Goal: Find specific page/section: Find specific page/section

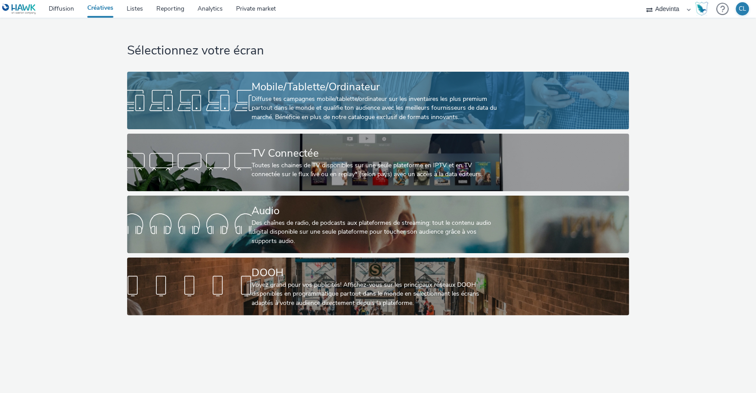
click at [324, 106] on div "Diffuse tes campagnes mobile/tablette/ordinateur sur les inventaires les plus p…" at bounding box center [376, 108] width 249 height 27
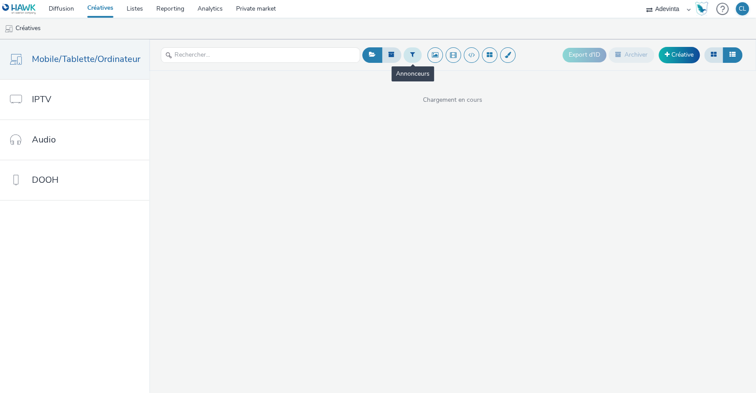
click at [411, 57] on icon at bounding box center [412, 54] width 5 height 6
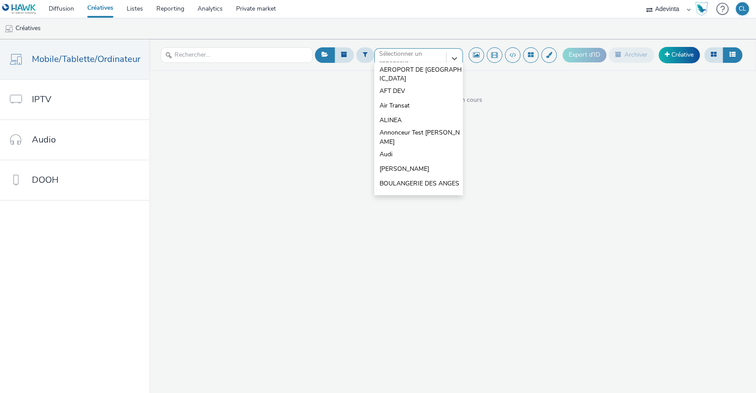
click at [401, 62] on div "option AEROPORT DE MONTPELLIER MEDITERRANEE focused, 1 of 10. 10 results availa…" at bounding box center [418, 55] width 89 height 14
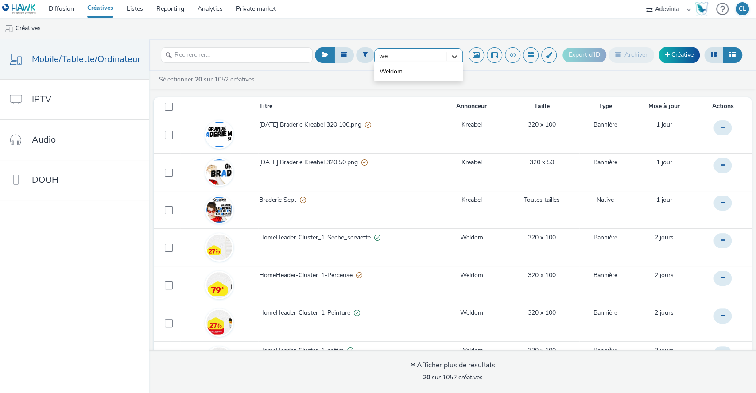
type input "wel"
click at [400, 77] on li "Weldom" at bounding box center [418, 71] width 89 height 15
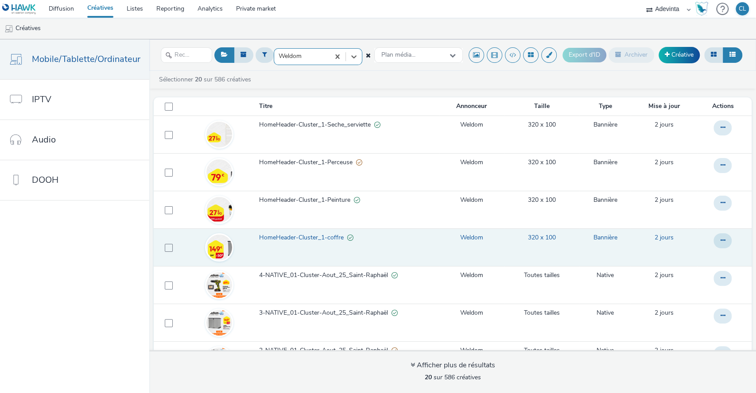
click at [308, 235] on span "HomeHeader-Cluster_1-coffre" at bounding box center [303, 237] width 88 height 9
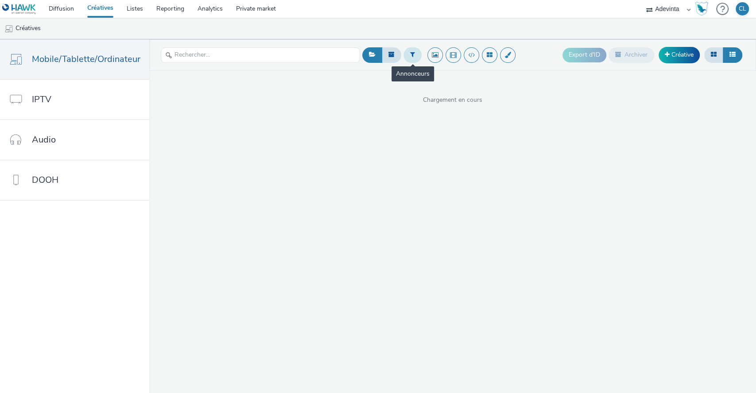
click at [410, 56] on icon at bounding box center [412, 54] width 5 height 6
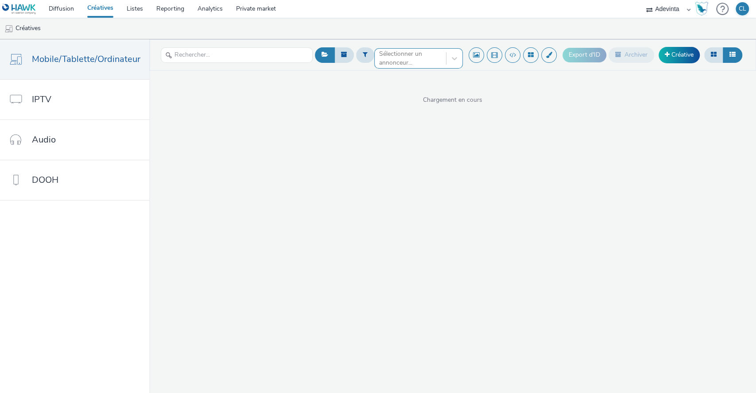
click at [397, 59] on div at bounding box center [410, 58] width 62 height 11
type input "weldom"
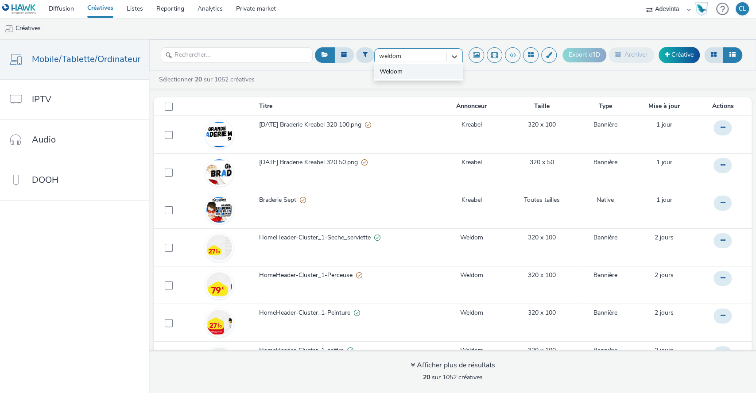
click at [412, 66] on li "Weldom" at bounding box center [418, 71] width 89 height 15
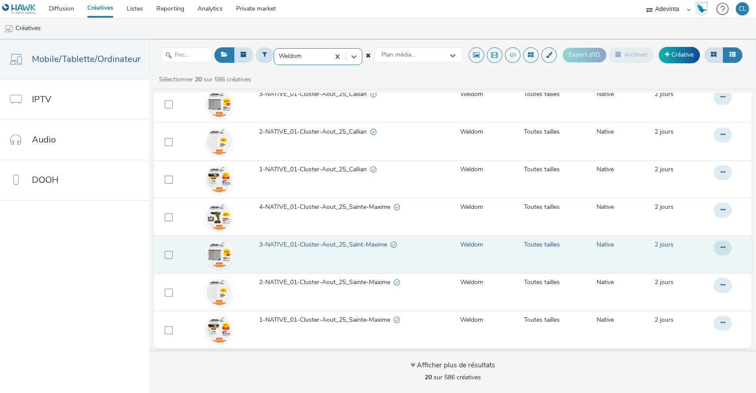
scroll to position [3, 0]
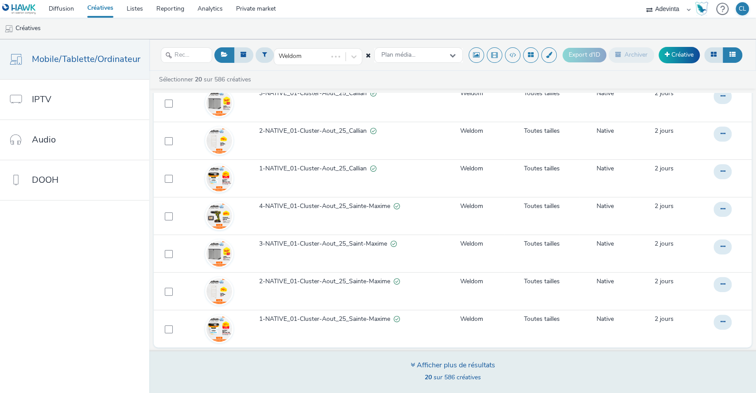
click at [459, 385] on div "Afficher plus de résultats 20 sur 586 créatives" at bounding box center [452, 371] width 613 height 43
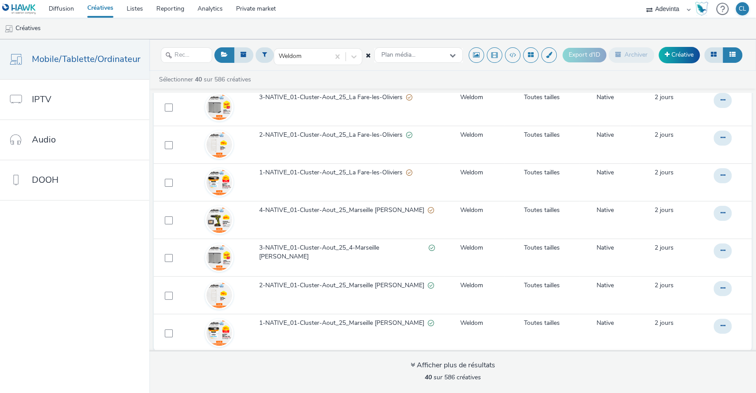
scroll to position [1270, 0]
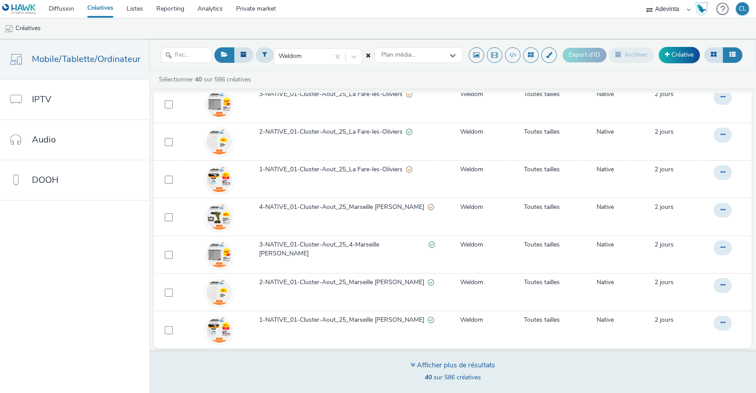
click at [402, 371] on div "Afficher plus de résultats 40 sur 586 créatives" at bounding box center [452, 371] width 613 height 43
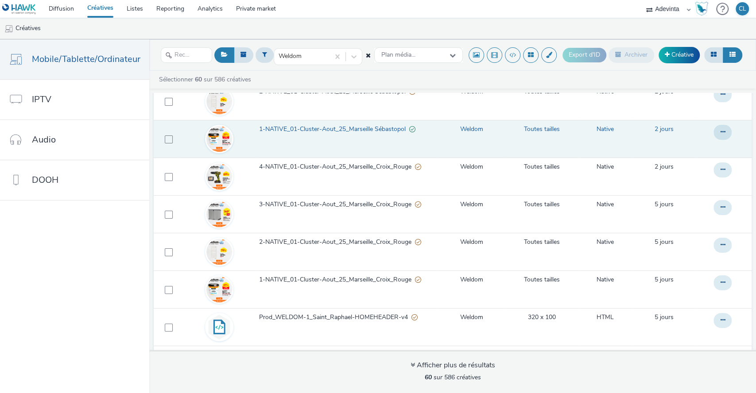
scroll to position [1812, 0]
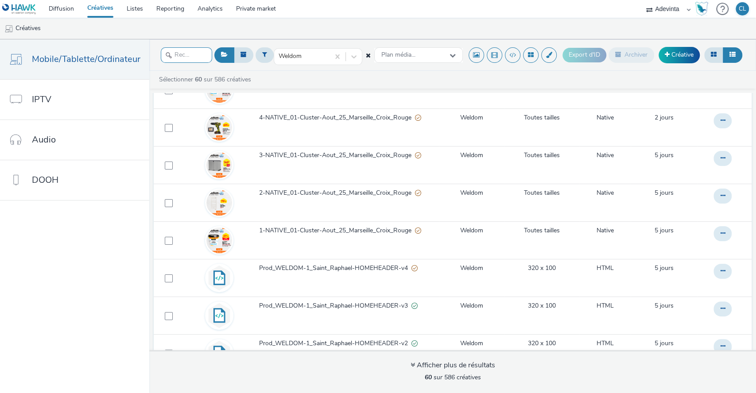
click at [176, 53] on input "text" at bounding box center [186, 55] width 51 height 16
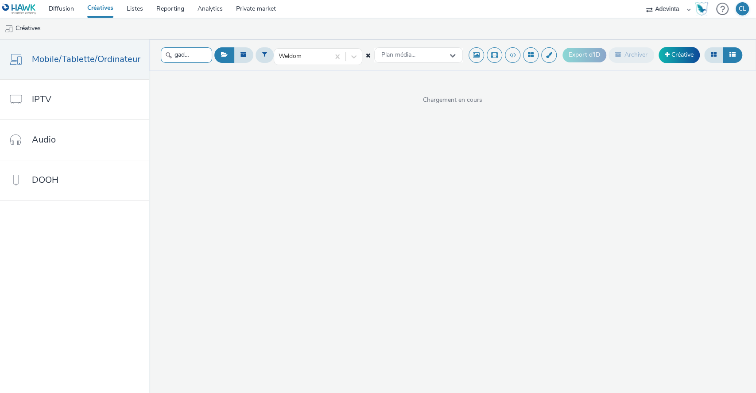
type input "gadec"
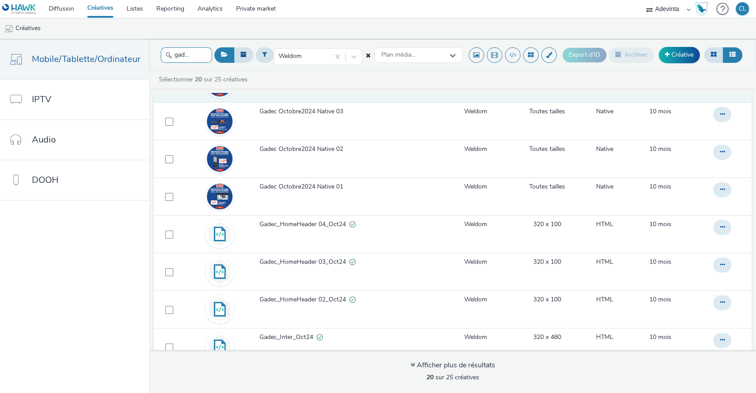
scroll to position [0, 0]
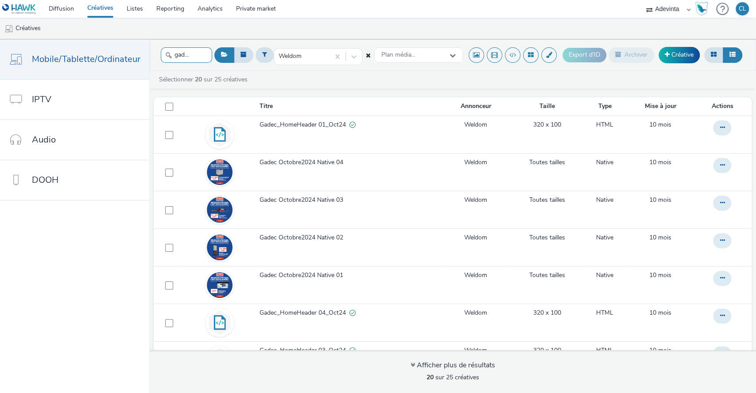
click at [189, 52] on input "gadec" at bounding box center [186, 55] width 51 height 16
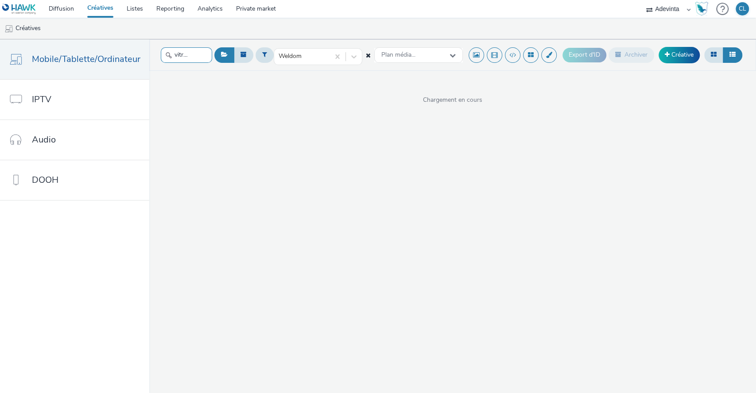
scroll to position [0, 0]
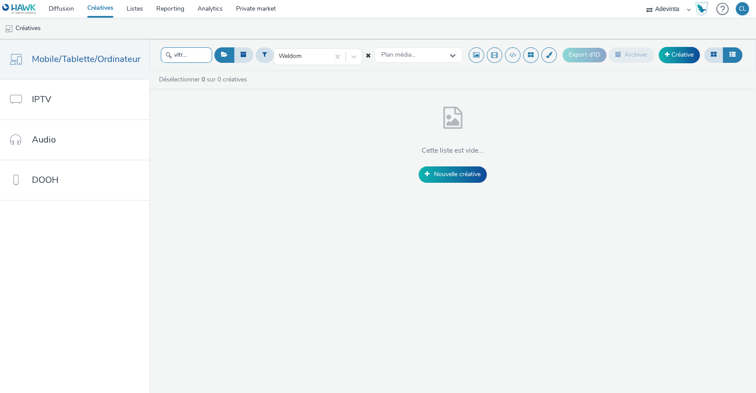
click at [189, 52] on input "vitrolle" at bounding box center [186, 55] width 51 height 16
click at [191, 56] on input "vitrolle" at bounding box center [186, 55] width 51 height 16
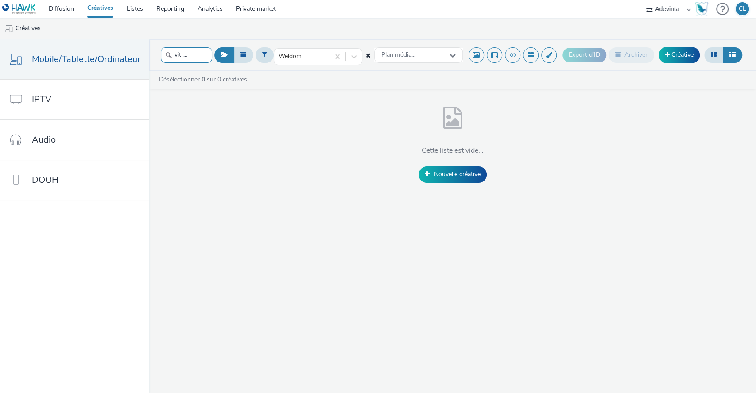
click at [191, 56] on input "vitrolle" at bounding box center [186, 55] width 51 height 16
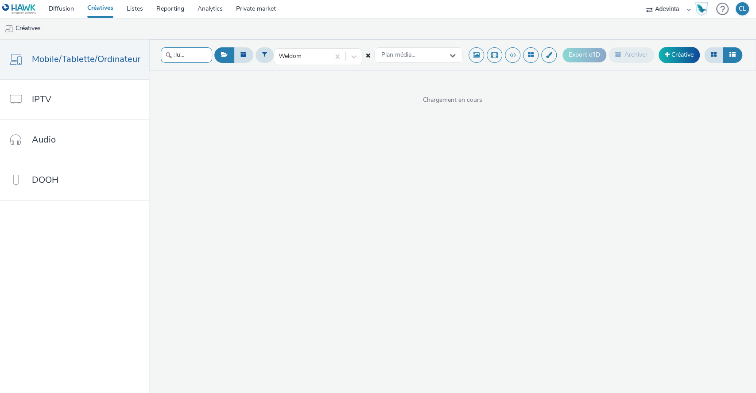
scroll to position [0, 6]
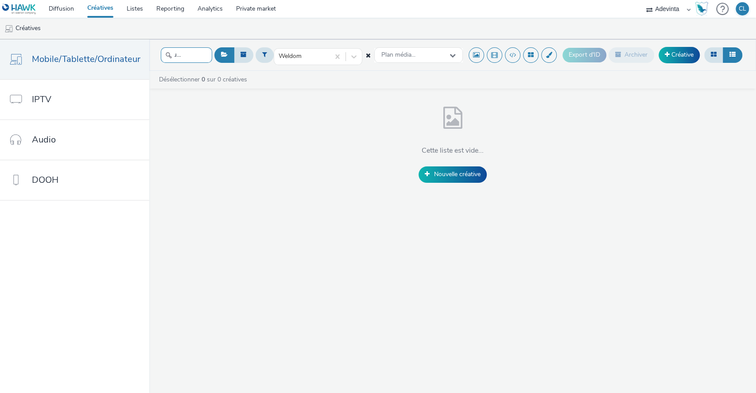
click at [191, 56] on input "cluster 2" at bounding box center [186, 55] width 51 height 16
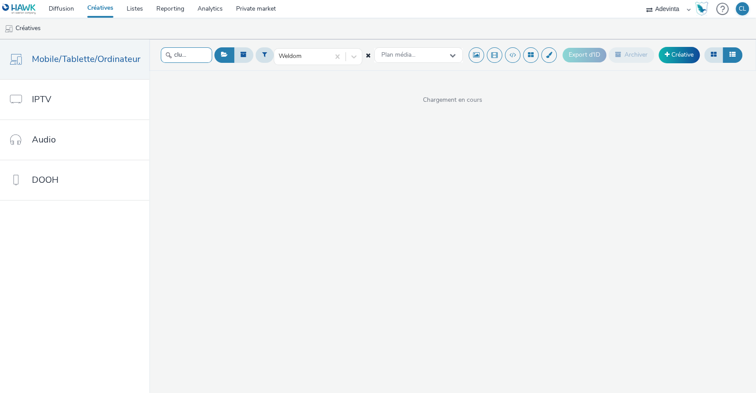
scroll to position [0, 0]
type input "c"
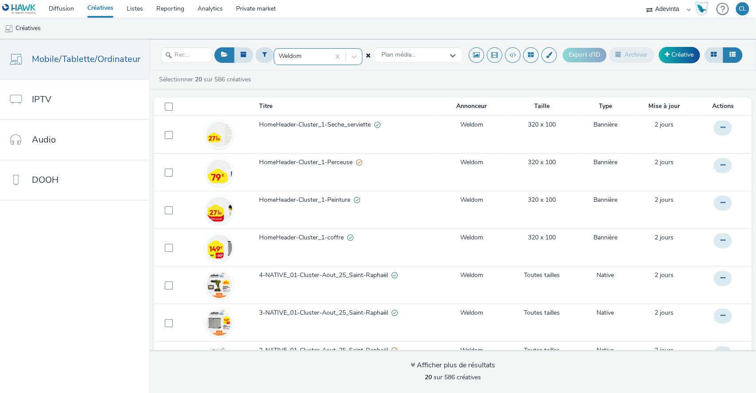
click at [313, 56] on div at bounding box center [302, 56] width 47 height 11
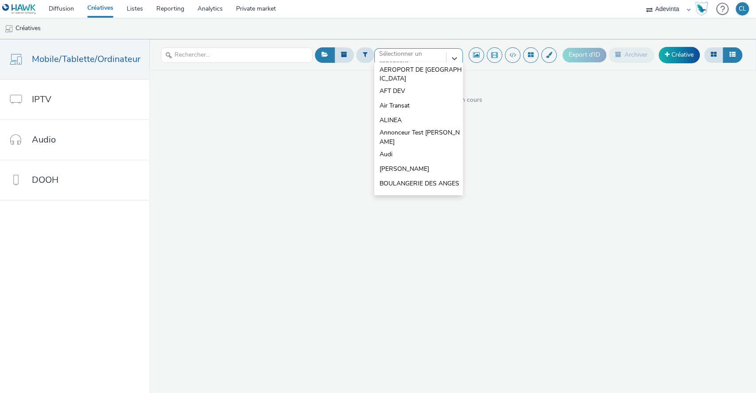
click at [402, 31] on ul "Créatives" at bounding box center [378, 28] width 756 height 21
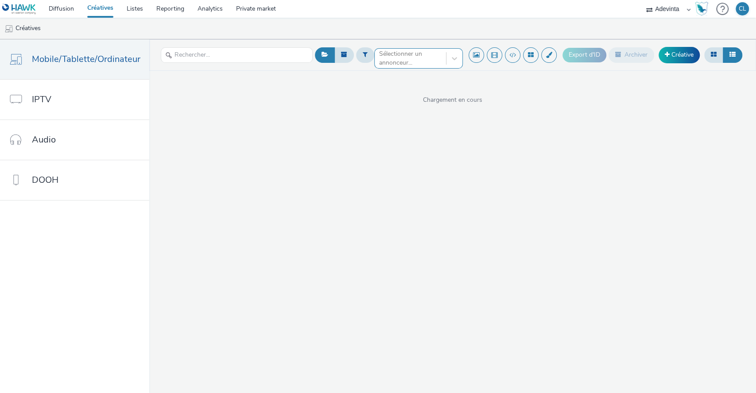
click at [226, 47] on div at bounding box center [237, 55] width 152 height 22
click at [222, 54] on input "text" at bounding box center [237, 55] width 152 height 16
type input "gadec"
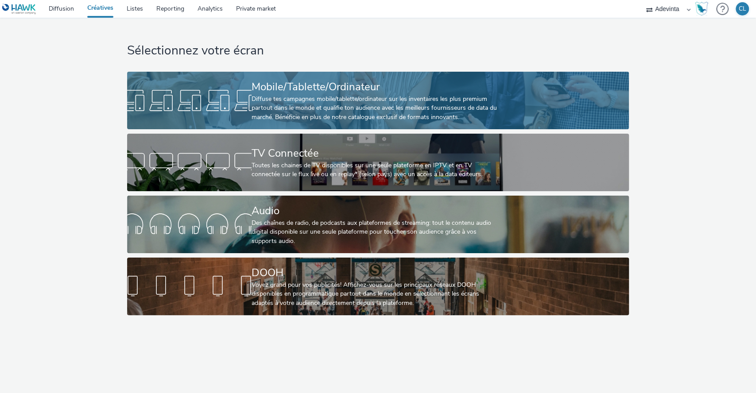
click at [311, 91] on div "Mobile/Tablette/Ordinateur" at bounding box center [376, 87] width 249 height 16
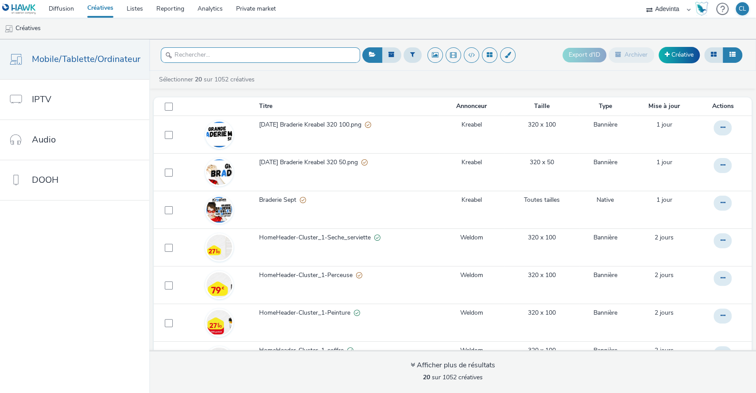
click at [315, 59] on input "text" at bounding box center [260, 55] width 199 height 16
click at [410, 52] on icon at bounding box center [412, 54] width 5 height 6
click at [410, 60] on div at bounding box center [410, 58] width 62 height 11
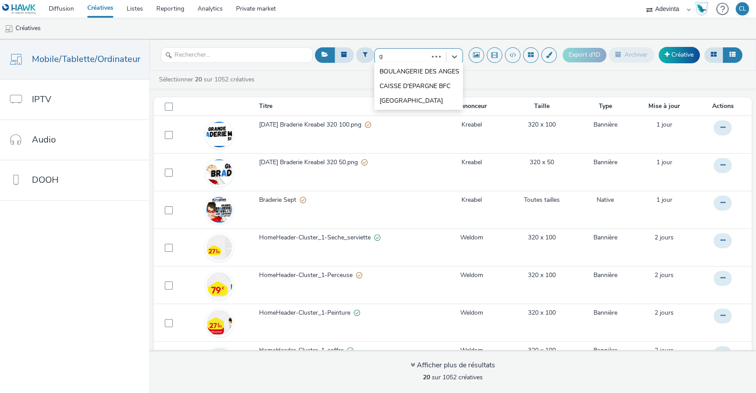
type input "ga"
click at [411, 70] on li "Gadec" at bounding box center [418, 71] width 89 height 15
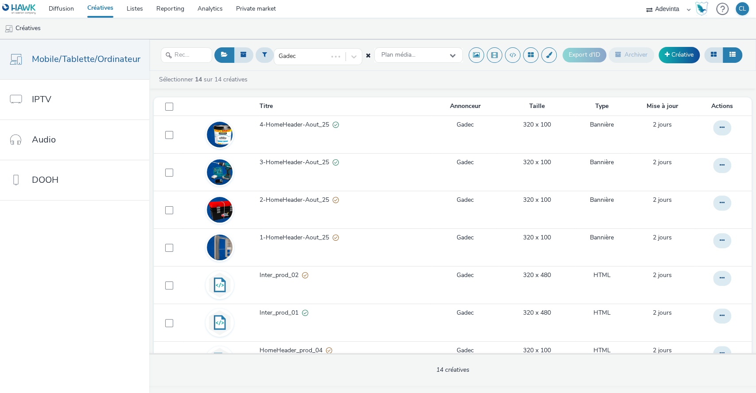
click at [379, 15] on nav "Diffusion Créatives Listes Reporting Analytics Private market Adevinta CL" at bounding box center [378, 9] width 756 height 18
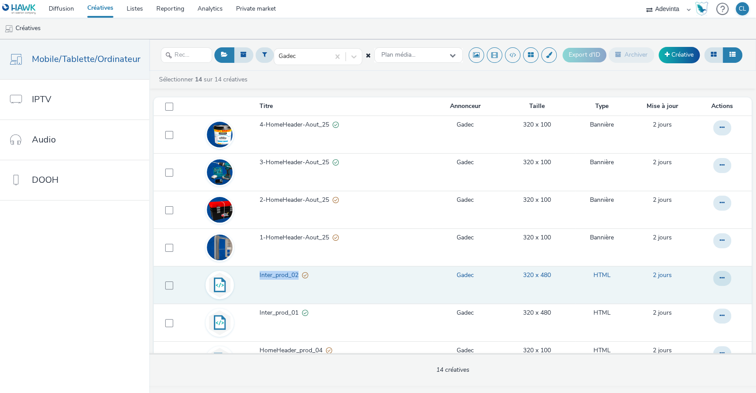
drag, startPoint x: 299, startPoint y: 267, endPoint x: 255, endPoint y: 270, distance: 44.4
click at [259, 270] on td "Inter_prod_02" at bounding box center [346, 285] width 174 height 38
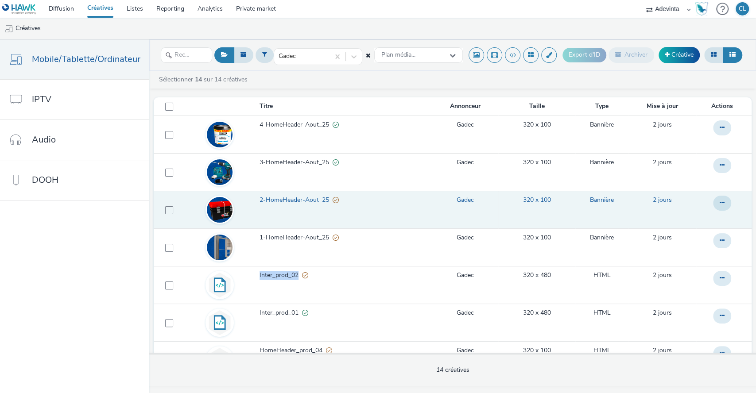
copy span "Inter_prod_02"
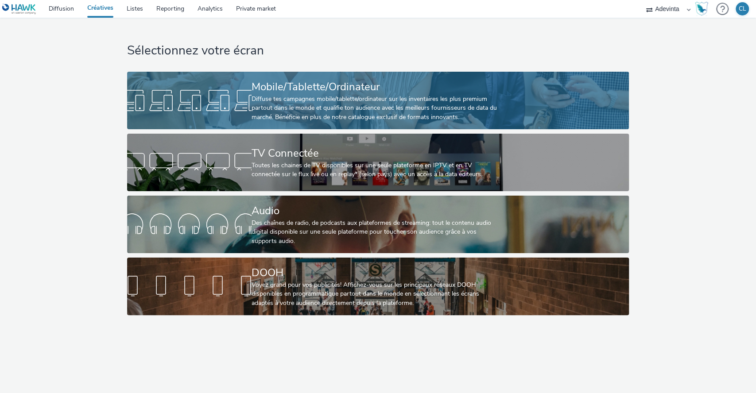
click at [330, 90] on div "Mobile/Tablette/Ordinateur" at bounding box center [376, 87] width 249 height 16
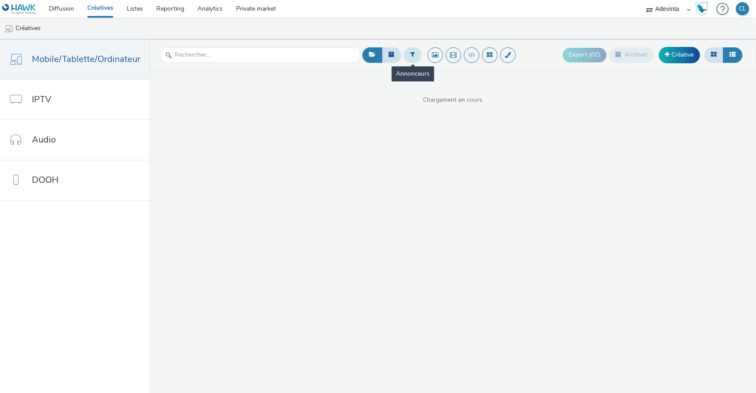
click at [410, 53] on icon at bounding box center [412, 54] width 5 height 6
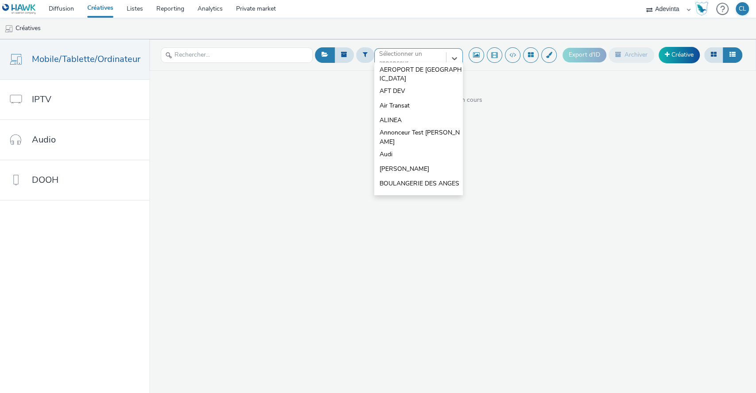
click at [406, 59] on div at bounding box center [410, 58] width 62 height 11
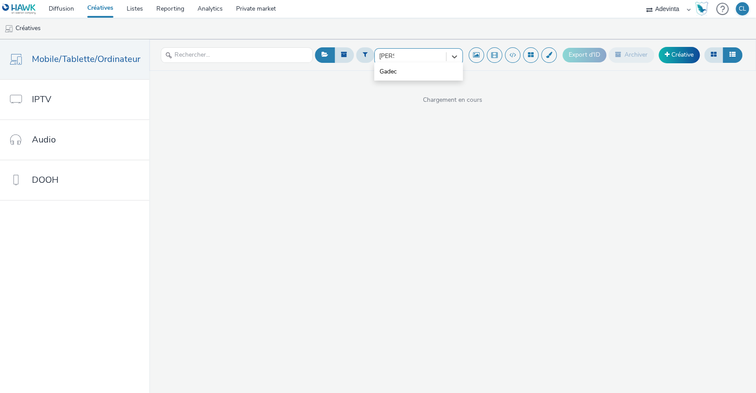
type input "gadec"
click at [409, 73] on li "Gadec" at bounding box center [418, 71] width 89 height 15
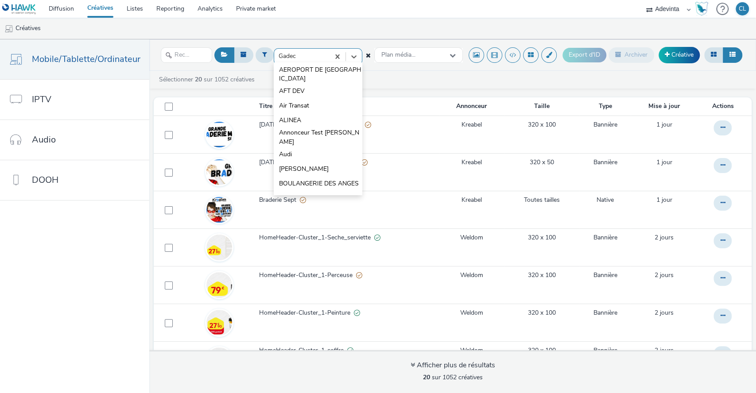
click at [310, 54] on div at bounding box center [302, 56] width 47 height 11
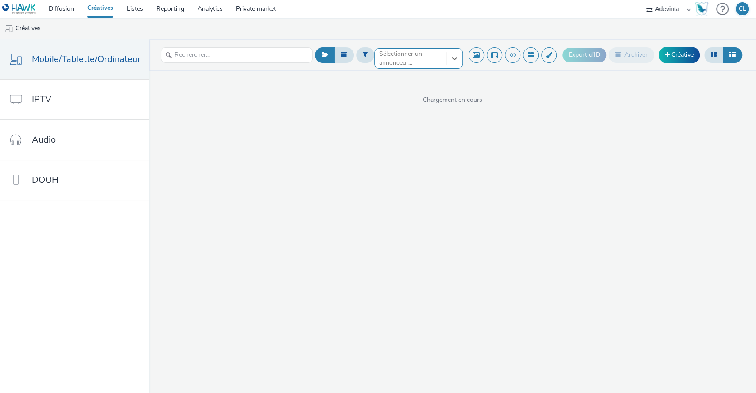
click at [428, 57] on div at bounding box center [410, 58] width 62 height 11
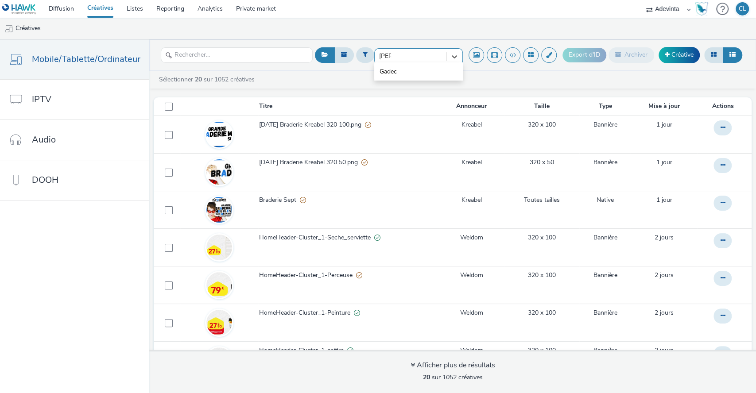
type input "gadec"
click at [425, 66] on li "Gadec" at bounding box center [418, 71] width 89 height 15
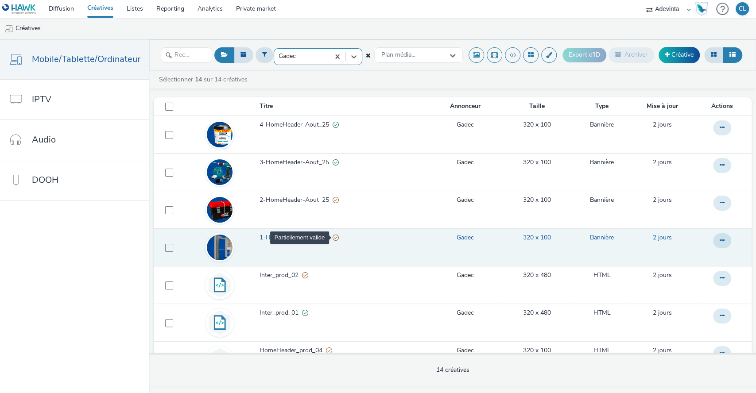
scroll to position [49, 0]
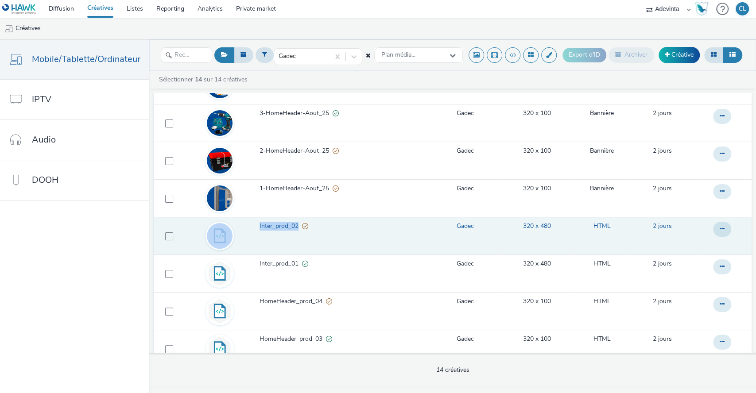
drag, startPoint x: 252, startPoint y: 224, endPoint x: 296, endPoint y: 229, distance: 44.5
click at [296, 229] on tr "Inter_prod_02 Gadec 320 x 480 HTML 2 jours" at bounding box center [453, 236] width 598 height 38
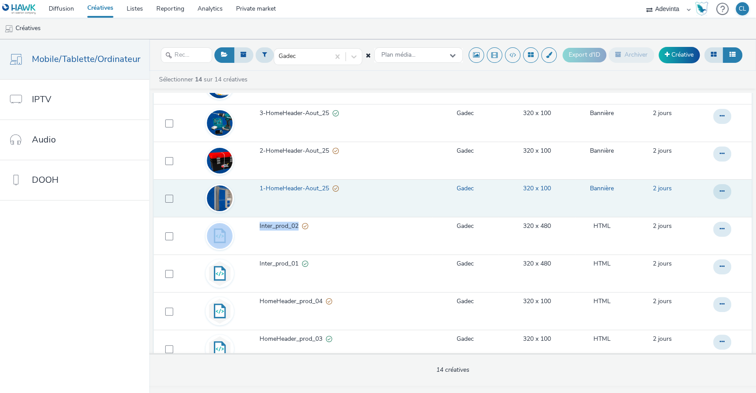
copy tr "Inter_prod_02"
